Goal: Transaction & Acquisition: Download file/media

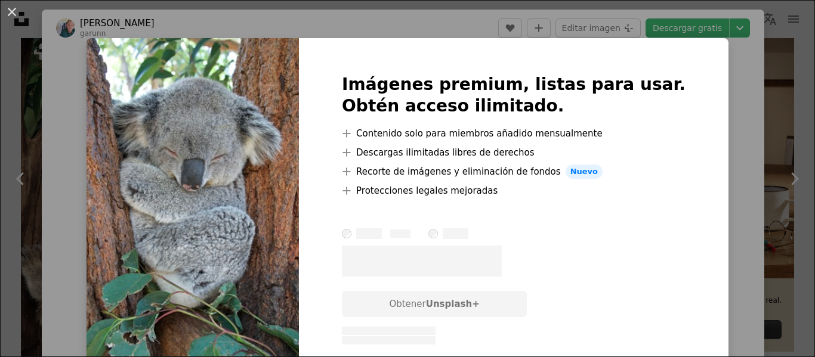
scroll to position [298, 0]
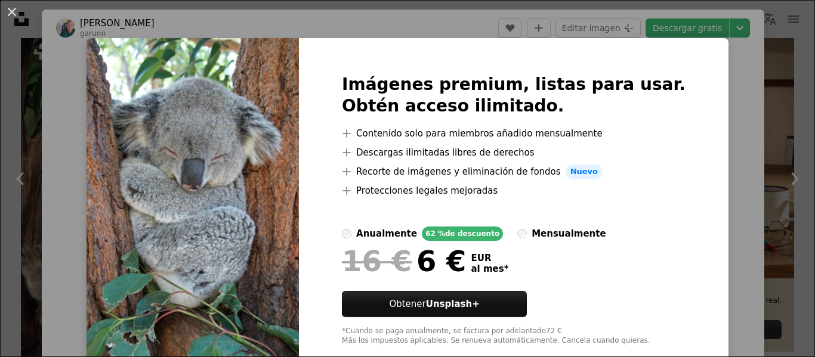
click at [707, 95] on div "An X shape Imágenes premium, listas para usar. Obtén acceso ilimitado. A plus s…" at bounding box center [407, 178] width 815 height 357
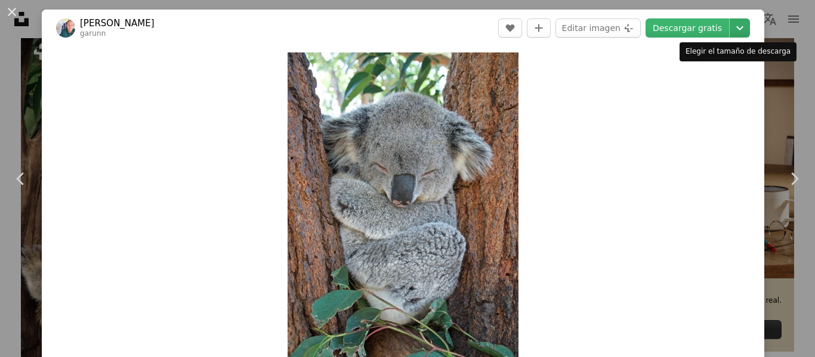
click at [730, 27] on icon "Chevron down" at bounding box center [739, 28] width 19 height 14
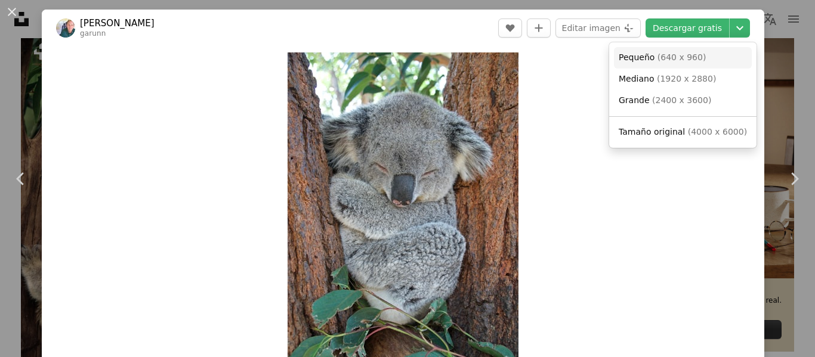
click at [665, 57] on span "( 640 x 960 )" at bounding box center [681, 57] width 49 height 10
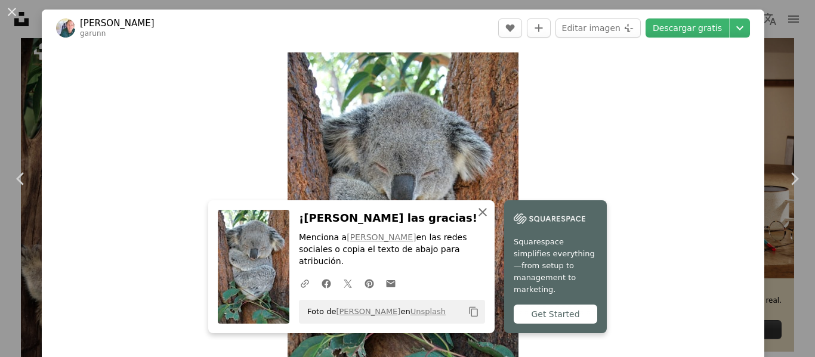
click at [481, 216] on icon "button" at bounding box center [482, 212] width 8 height 8
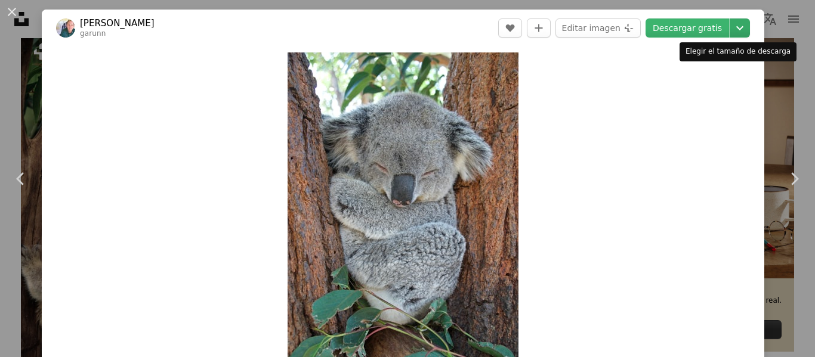
click at [731, 24] on icon "Chevron down" at bounding box center [739, 28] width 19 height 14
click at [786, 105] on div "An X shape Chevron left Chevron right [PERSON_NAME] garunn A heart A plus sign …" at bounding box center [407, 178] width 815 height 357
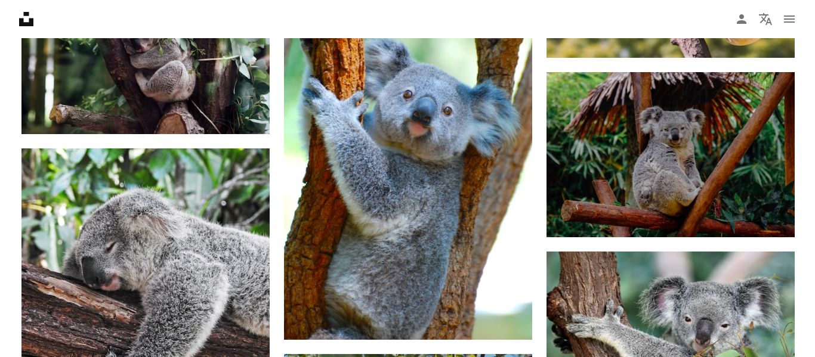
scroll to position [775, 0]
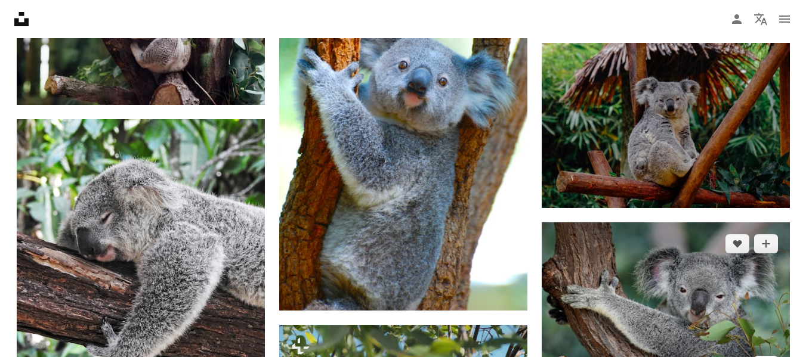
click at [614, 290] on img at bounding box center [665, 304] width 248 height 165
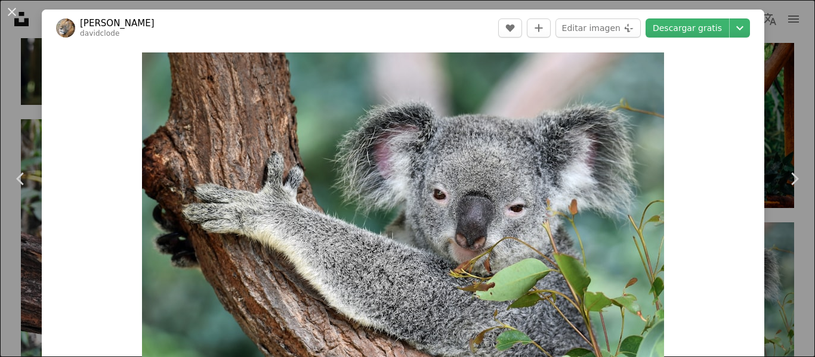
click at [714, 99] on div "Zoom in" at bounding box center [403, 226] width 722 height 358
click at [776, 108] on div "An X shape Chevron left Chevron right [PERSON_NAME] davidclode A heart A plus s…" at bounding box center [407, 178] width 815 height 357
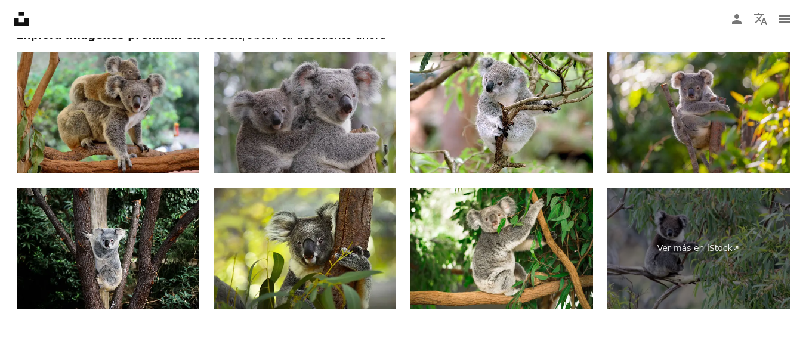
scroll to position [2624, 0]
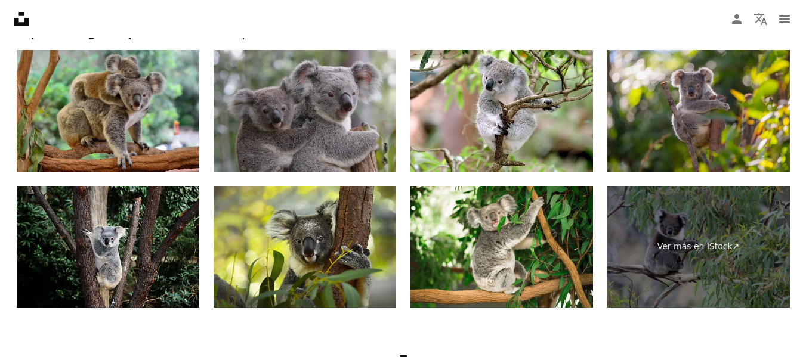
click at [316, 120] on img at bounding box center [304, 111] width 182 height 122
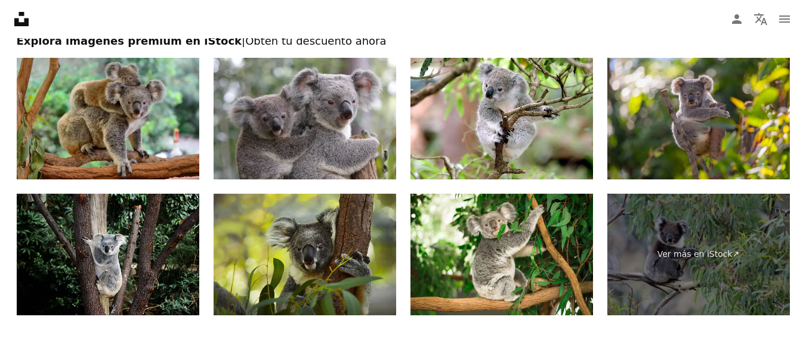
scroll to position [2532, 0]
